Goal: Task Accomplishment & Management: Use online tool/utility

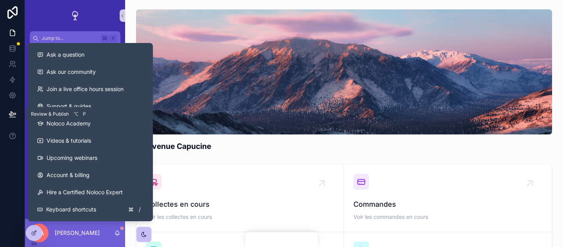
click at [16, 110] on icon at bounding box center [13, 114] width 8 height 8
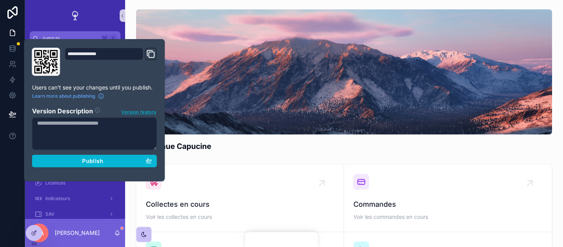
click at [145, 112] on span "Version history" at bounding box center [138, 112] width 35 height 8
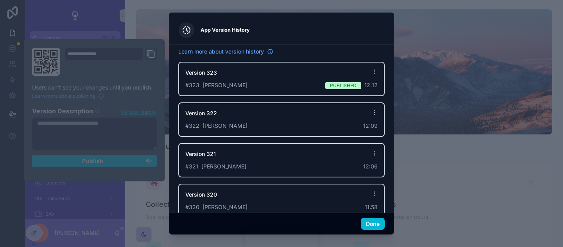
click at [370, 89] on div "Version 323 # 323 [PERSON_NAME] Published 12:12" at bounding box center [281, 79] width 206 height 34
click at [414, 106] on div at bounding box center [281, 123] width 563 height 247
click at [377, 219] on button "Done" at bounding box center [373, 224] width 24 height 13
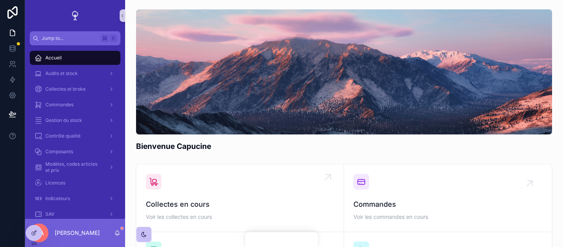
click at [275, 167] on link "Collectes en cours Voir les collectes en cours" at bounding box center [240, 199] width 208 height 68
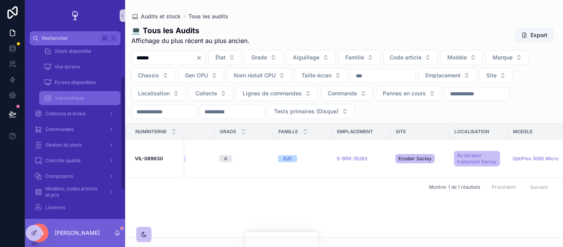
scroll to position [91, 0]
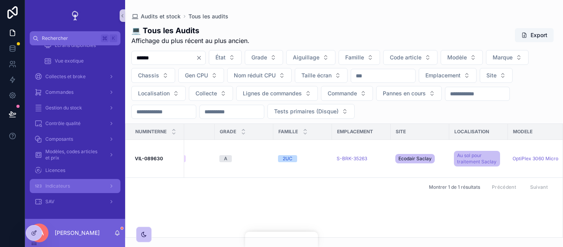
click at [79, 185] on div "Indicateurs" at bounding box center [74, 186] width 81 height 13
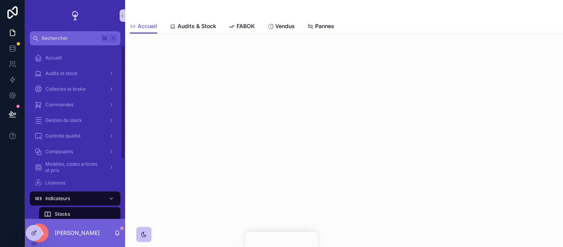
scroll to position [91, 0]
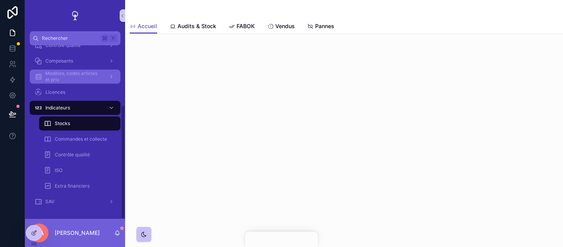
click at [96, 75] on span "Modèles, codes articles et prix" at bounding box center [73, 76] width 57 height 13
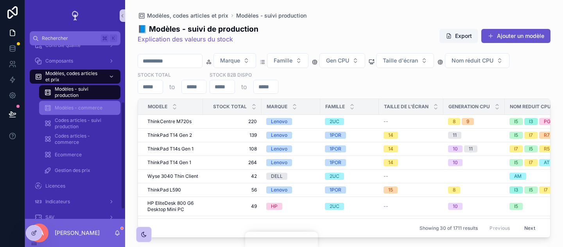
click at [111, 111] on div "Modèles - commerce" at bounding box center [80, 108] width 72 height 13
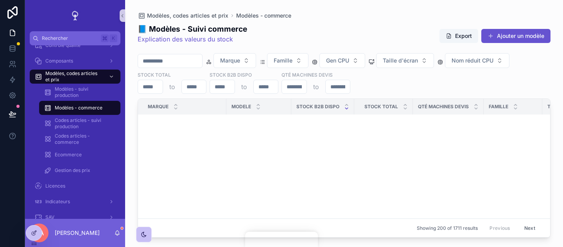
scroll to position [11, 0]
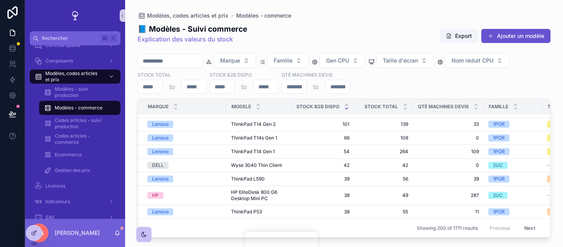
click at [360, 33] on div "📘 Modèles - Suivi commerce Explication des valeurs du stock Export Ajouter un m…" at bounding box center [344, 35] width 413 height 25
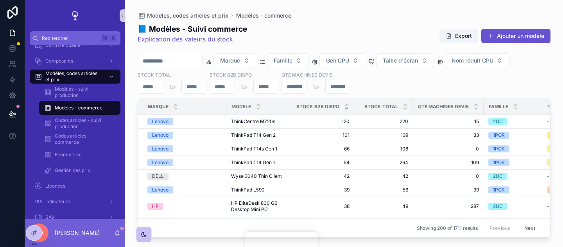
click at [384, 83] on div "Marque Famille Gen CPU Taille d'écran Nom réduit CPU Stock total to Stock B2B d…" at bounding box center [344, 73] width 413 height 41
click at [382, 83] on div "Marque Famille Gen CPU Taille d'écran Nom réduit CPU Stock total to Stock B2B d…" at bounding box center [344, 73] width 413 height 41
click at [386, 83] on div "Marque Famille Gen CPU Taille d'écran Nom réduit CPU Stock total to Stock B2B d…" at bounding box center [344, 73] width 413 height 41
click at [386, 88] on div "Marque Famille Gen CPU Taille d'écran Nom réduit CPU Stock total to Stock B2B d…" at bounding box center [344, 73] width 413 height 41
click at [386, 86] on div "Marque Famille Gen CPU Taille d'écran Nom réduit CPU Stock total to Stock B2B d…" at bounding box center [344, 73] width 413 height 41
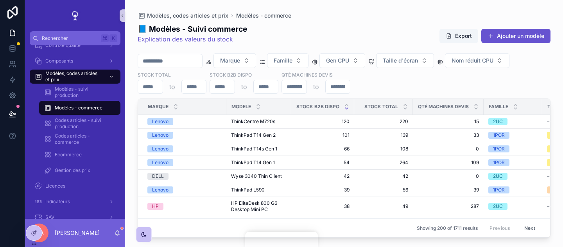
click at [384, 86] on div "Marque Famille Gen CPU Taille d'écran Nom réduit CPU Stock total to Stock B2B d…" at bounding box center [344, 73] width 413 height 41
